Goal: Information Seeking & Learning: Learn about a topic

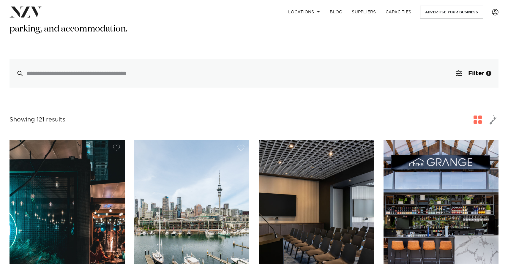
scroll to position [193, 0]
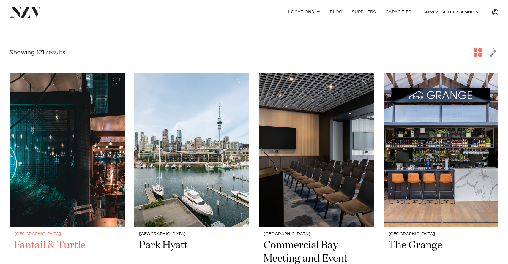
click at [52, 239] on h2 "Fantail & Turtle" at bounding box center [67, 259] width 106 height 40
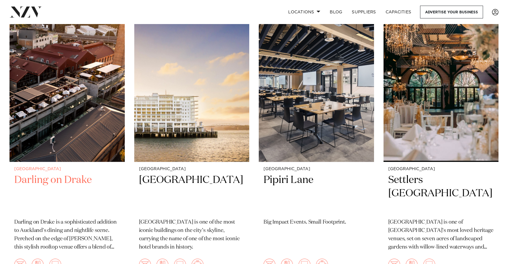
scroll to position [541, 0]
click at [65, 174] on h2 "Darling on Drake" at bounding box center [67, 194] width 106 height 40
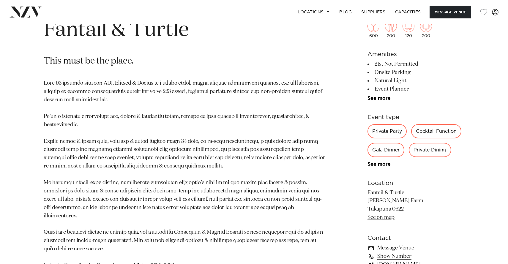
scroll to position [284, 0]
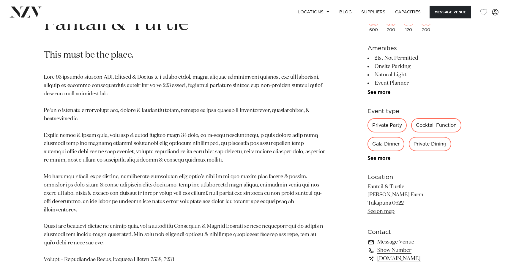
click at [382, 144] on div "Gala Dinner" at bounding box center [386, 144] width 37 height 14
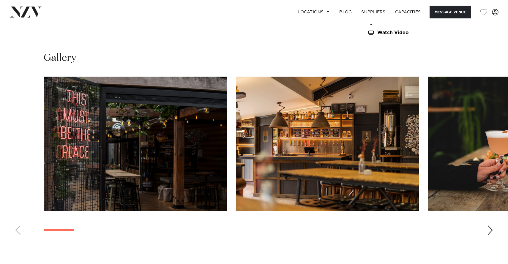
scroll to position [554, 0]
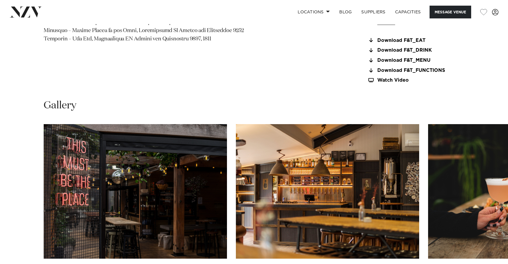
click at [114, 174] on img "1 / 30" at bounding box center [135, 191] width 183 height 135
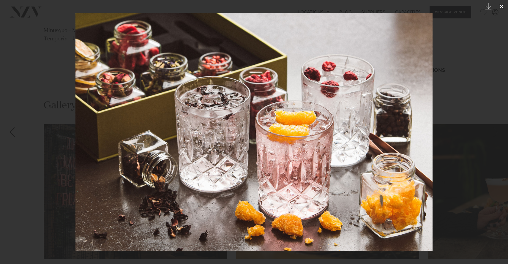
click at [500, 5] on icon at bounding box center [502, 6] width 4 height 4
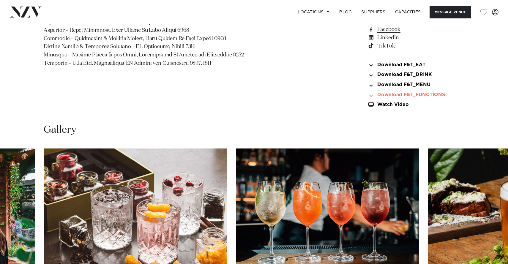
scroll to position [530, 0]
click at [416, 93] on link "Download F&T_FUNCTIONS" at bounding box center [416, 95] width 97 height 5
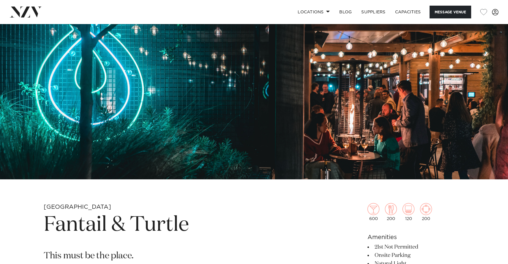
scroll to position [55, 0]
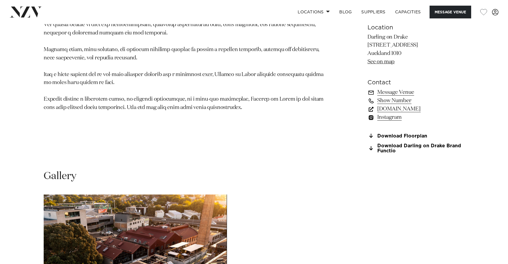
scroll to position [436, 0]
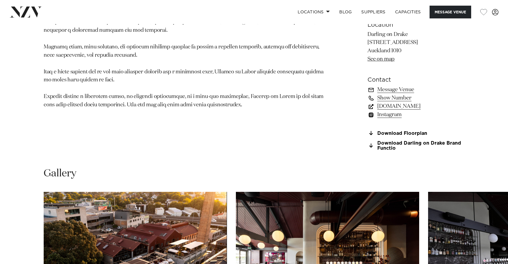
click at [424, 111] on link "www.darlingondrake.com" at bounding box center [416, 106] width 97 height 8
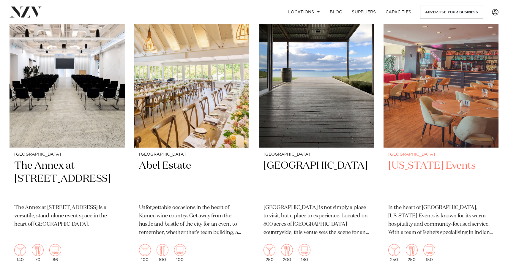
scroll to position [1122, 0]
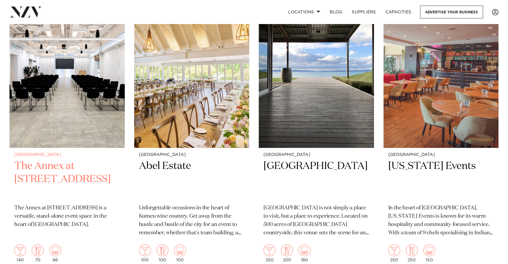
click at [66, 160] on h2 "The Annex at [STREET_ADDRESS]" at bounding box center [67, 180] width 106 height 40
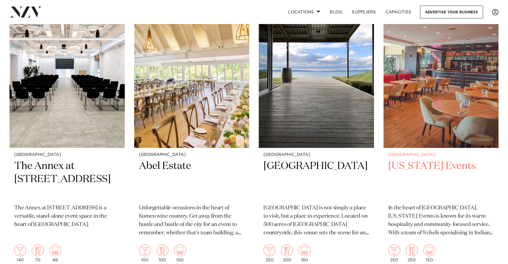
click at [412, 148] on div "Auckland Texas Events In the heart of Manukau, Texas Events is known for its wa…" at bounding box center [441, 207] width 115 height 119
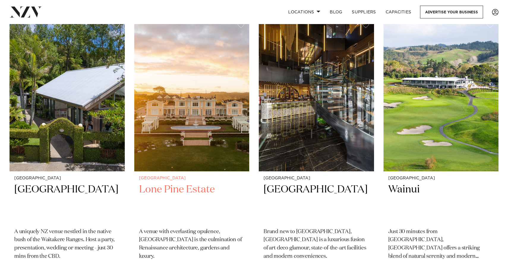
scroll to position [1681, 0]
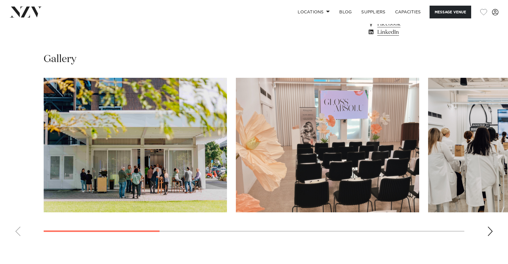
scroll to position [535, 0]
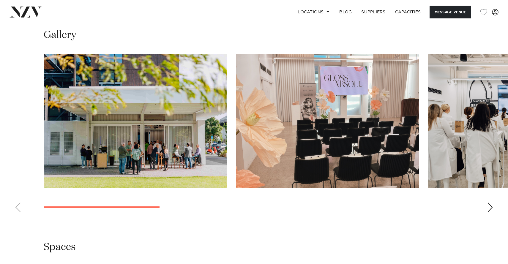
click at [492, 212] on div "Next slide" at bounding box center [490, 208] width 6 height 10
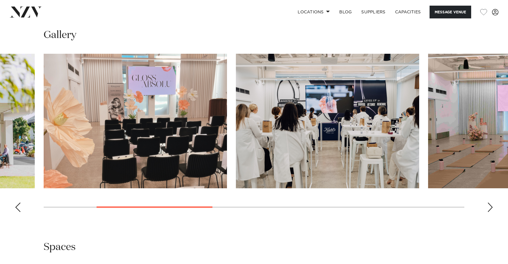
click at [492, 212] on div "Next slide" at bounding box center [490, 208] width 6 height 10
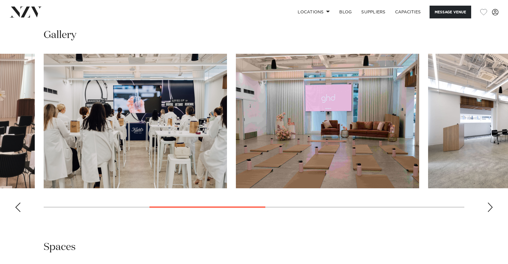
click at [492, 212] on div "Next slide" at bounding box center [490, 208] width 6 height 10
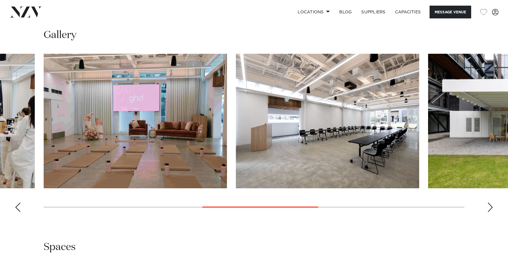
click at [492, 212] on div "Next slide" at bounding box center [490, 208] width 6 height 10
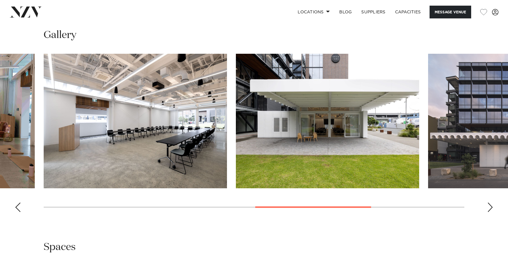
click at [492, 212] on div "Next slide" at bounding box center [490, 208] width 6 height 10
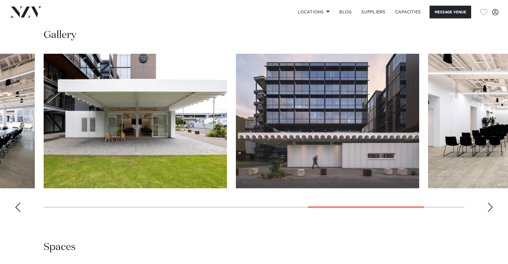
click at [492, 212] on div "Next slide" at bounding box center [490, 208] width 6 height 10
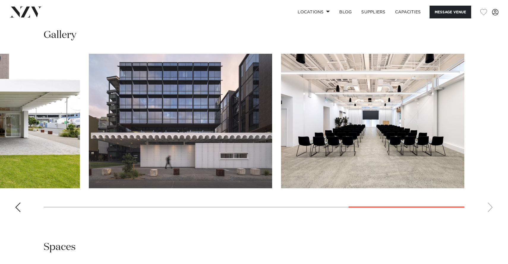
click at [492, 217] on swiper-container at bounding box center [254, 135] width 508 height 163
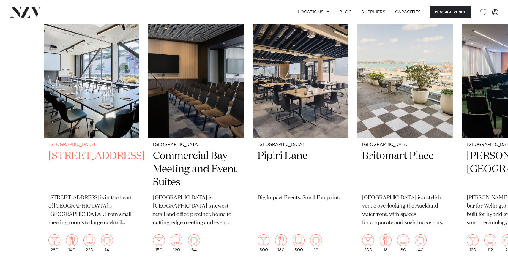
scroll to position [1098, 0]
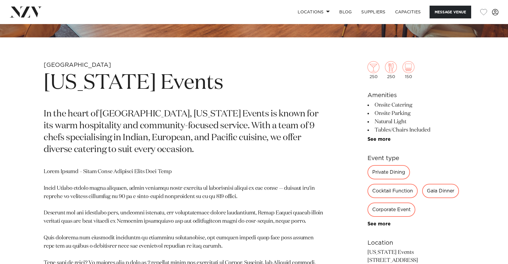
scroll to position [232, 0]
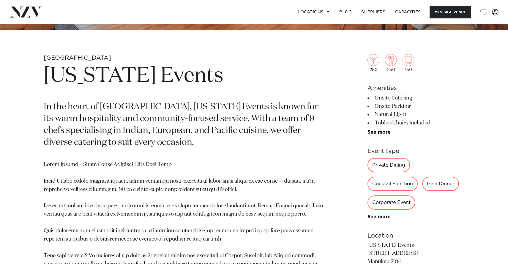
click at [437, 184] on div "Gala Dinner" at bounding box center [440, 184] width 37 height 14
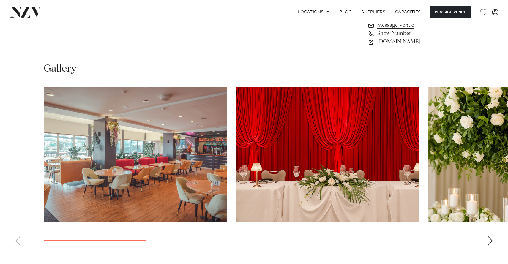
scroll to position [519, 0]
click at [493, 241] on div "Next slide" at bounding box center [490, 241] width 6 height 10
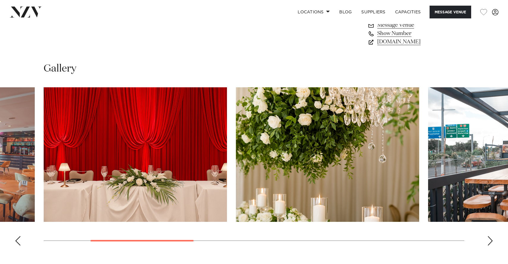
click at [493, 241] on div "Next slide" at bounding box center [490, 241] width 6 height 10
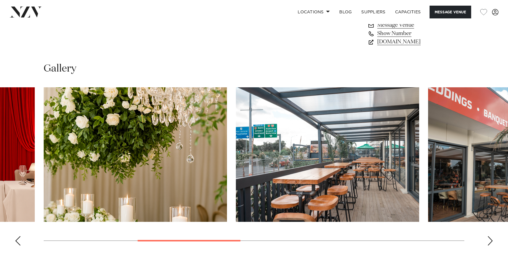
click at [493, 241] on div "Next slide" at bounding box center [490, 241] width 6 height 10
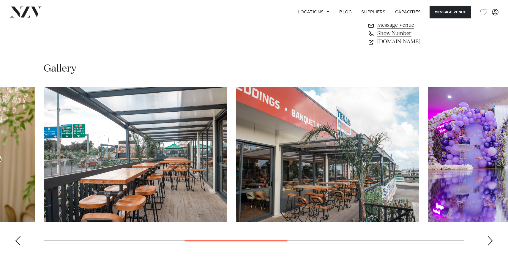
click at [490, 241] on div "Next slide" at bounding box center [490, 241] width 6 height 10
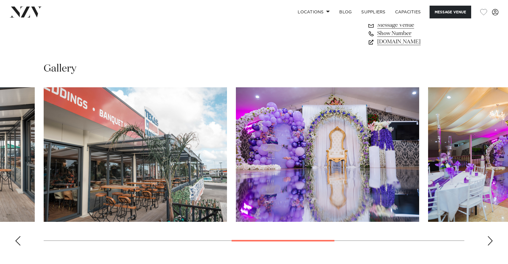
click at [490, 241] on div "Next slide" at bounding box center [490, 241] width 6 height 10
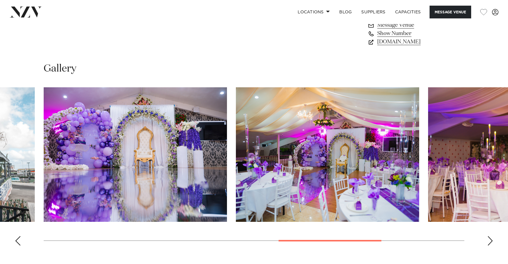
click at [490, 241] on div "Next slide" at bounding box center [490, 241] width 6 height 10
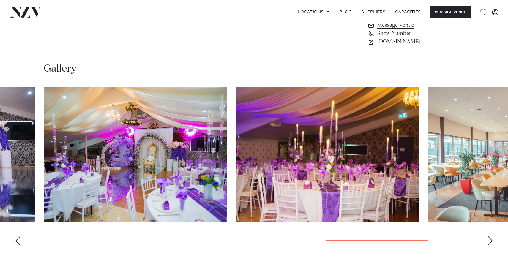
click at [490, 240] on div "Next slide" at bounding box center [490, 241] width 6 height 10
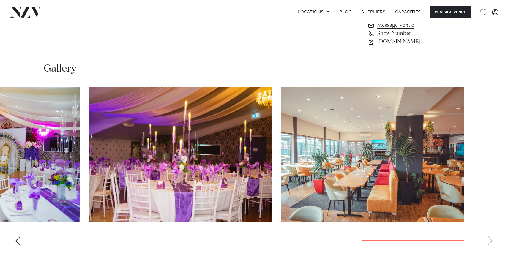
click at [490, 240] on swiper-container at bounding box center [254, 168] width 508 height 163
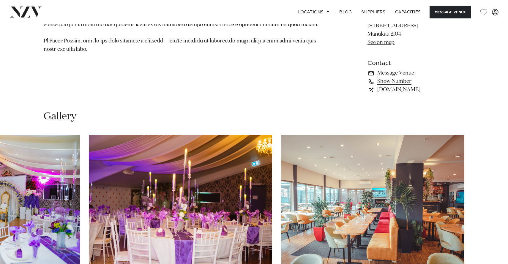
scroll to position [470, 0]
